Goal: Task Accomplishment & Management: Use online tool/utility

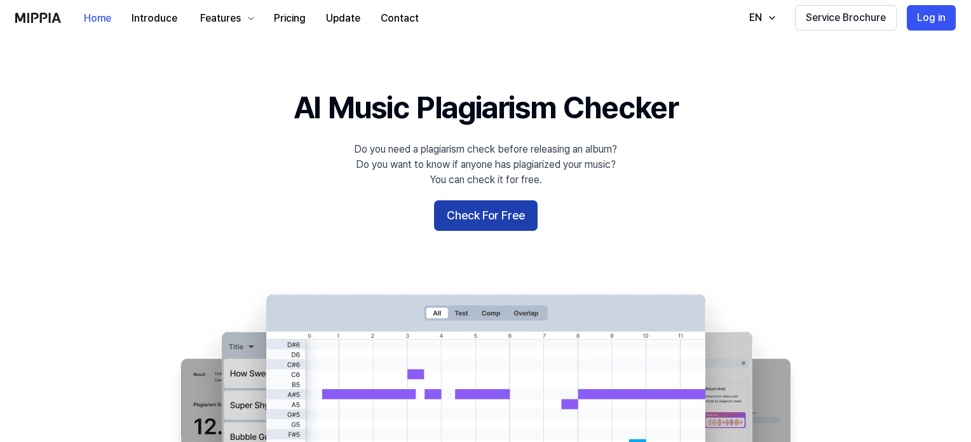
click at [480, 224] on button "Check For Free" at bounding box center [486, 215] width 104 height 30
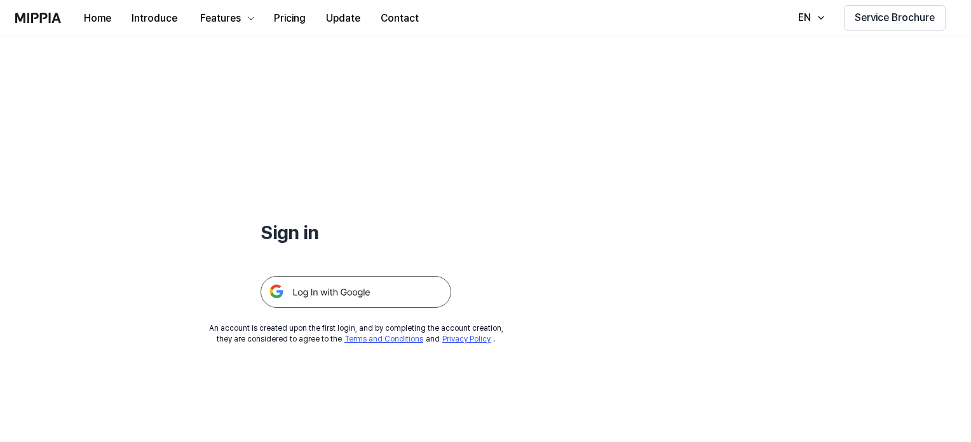
click at [344, 292] on img at bounding box center [355, 292] width 191 height 32
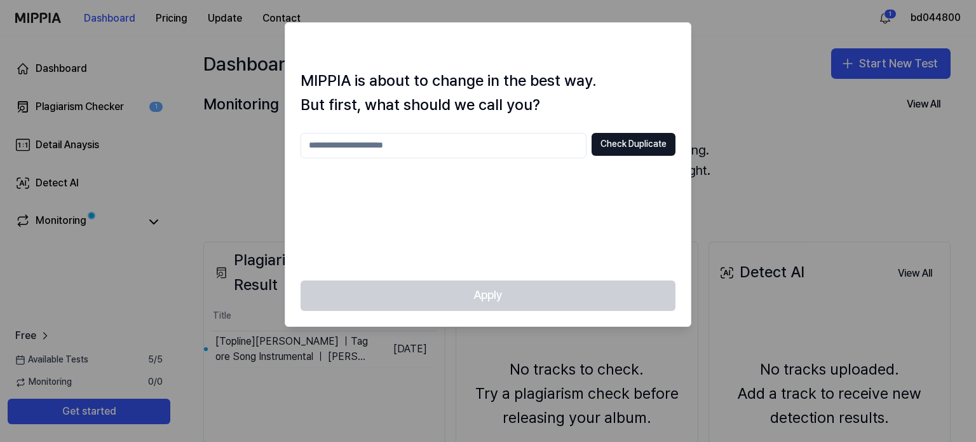
click at [453, 150] on input "text" at bounding box center [443, 145] width 286 height 25
type input "**"
click at [510, 283] on div "Apply" at bounding box center [487, 303] width 405 height 46
click at [776, 68] on div at bounding box center [488, 221] width 976 height 442
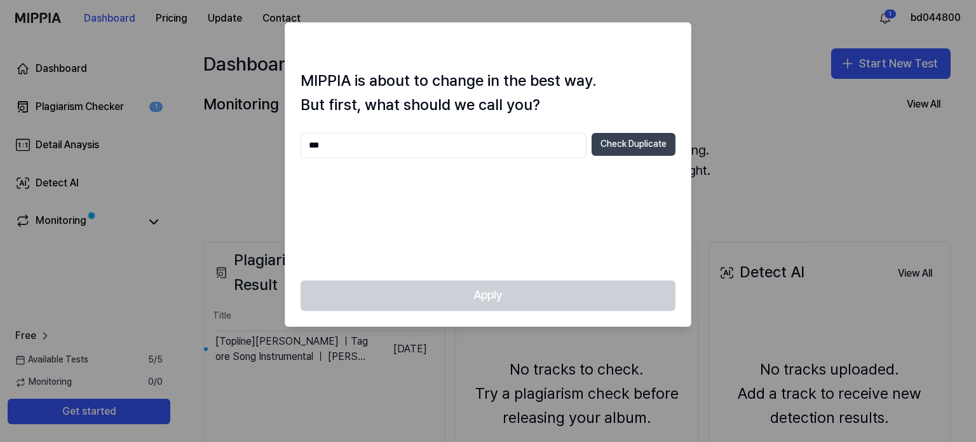
click at [626, 145] on button "Check Duplicate" at bounding box center [633, 144] width 84 height 23
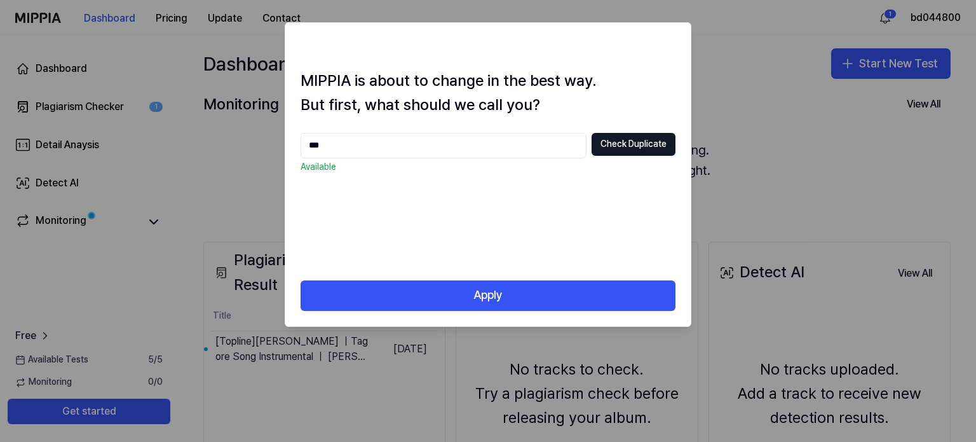
click at [449, 148] on input "**" at bounding box center [443, 145] width 286 height 25
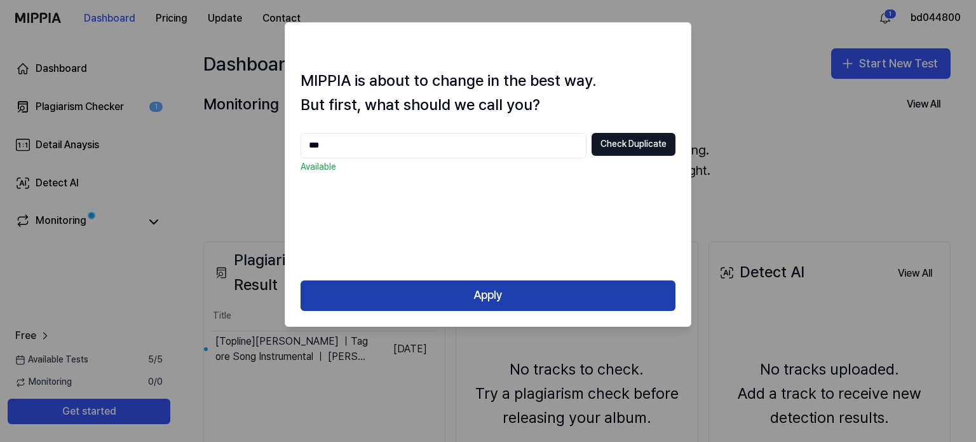
click at [449, 292] on button "Apply" at bounding box center [487, 295] width 375 height 30
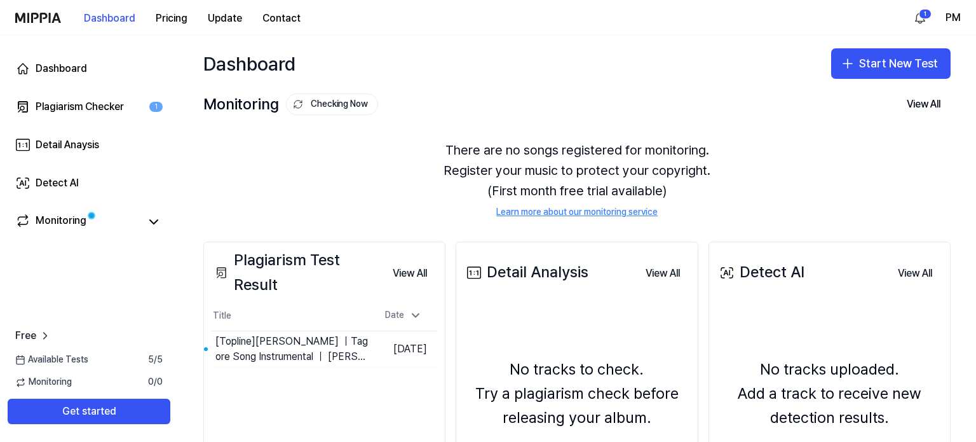
click at [557, 73] on div "Dashboard Start New Test" at bounding box center [577, 64] width 798 height 56
click at [96, 104] on div "Plagiarism Checker" at bounding box center [80, 106] width 88 height 15
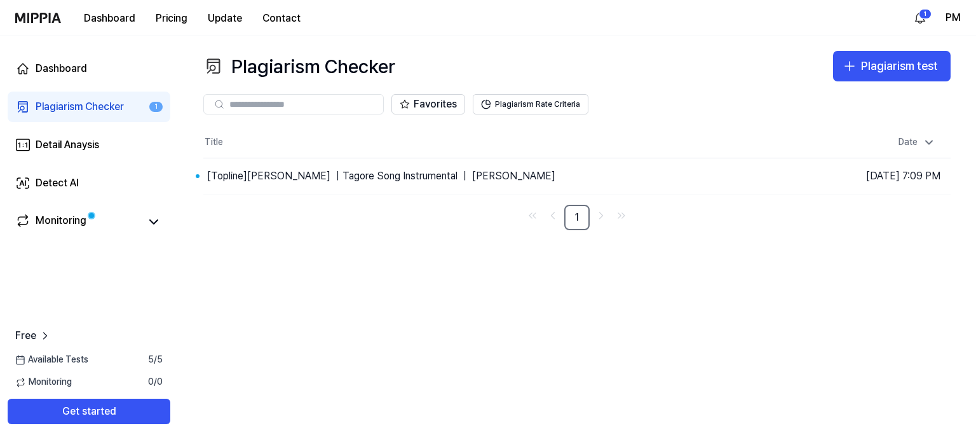
click at [260, 145] on th "Title" at bounding box center [483, 142] width 560 height 30
click at [218, 144] on th "Title" at bounding box center [483, 142] width 560 height 30
